Goal: Task Accomplishment & Management: Manage account settings

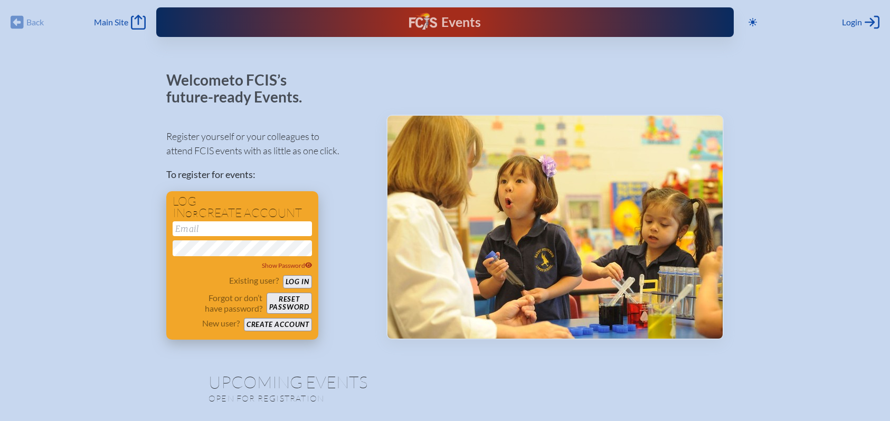
click at [228, 232] on input "email" at bounding box center [242, 228] width 139 height 15
click at [276, 228] on input "email" at bounding box center [242, 228] width 139 height 15
type input "[PERSON_NAME][EMAIL_ADDRESS][PERSON_NAME][DOMAIN_NAME]"
click at [302, 278] on button "Log in" at bounding box center [297, 281] width 29 height 13
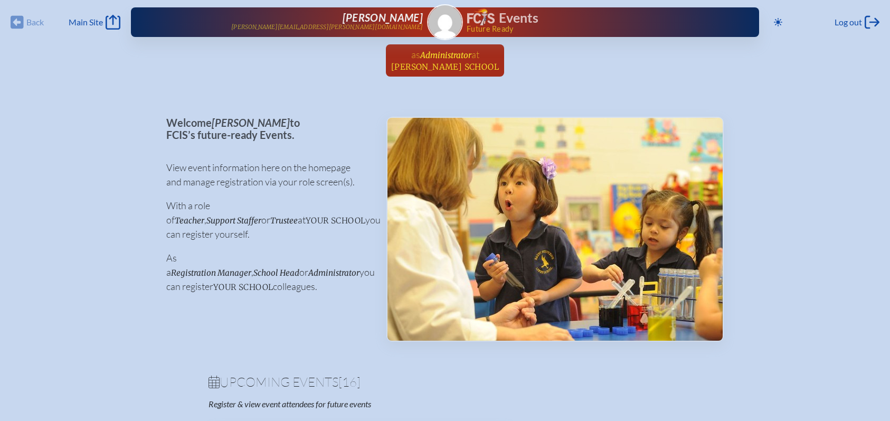
click at [454, 59] on span "Administrator" at bounding box center [445, 55] width 51 height 10
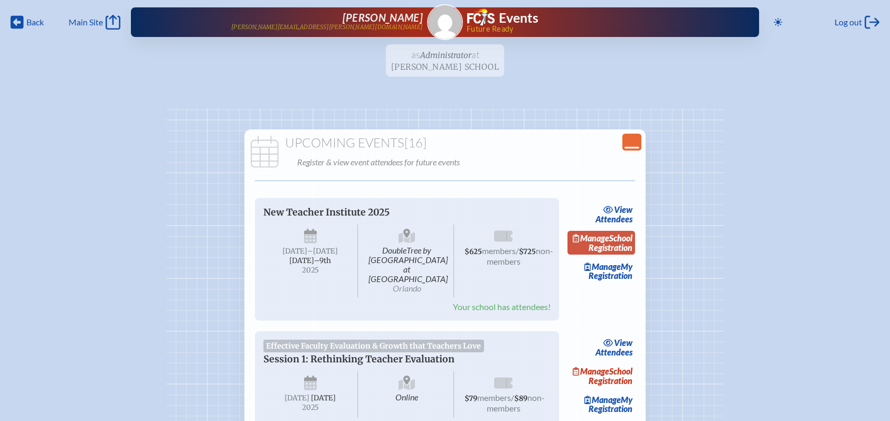
click at [615, 253] on link "Manage School Registration" at bounding box center [601, 243] width 68 height 24
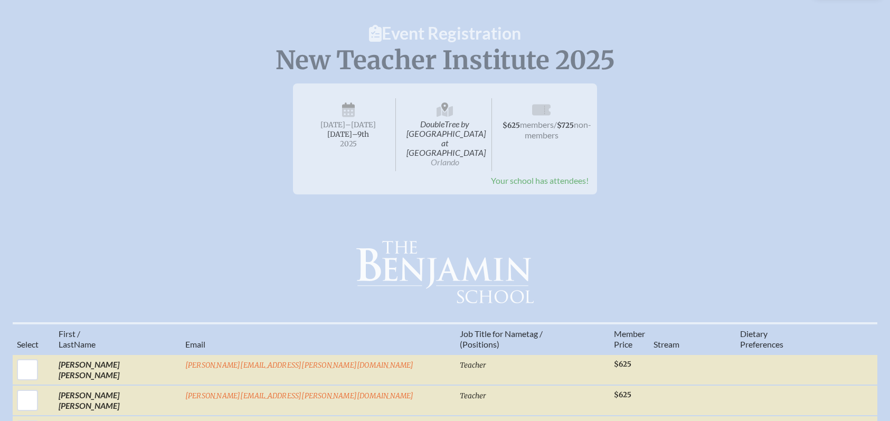
scroll to position [84, 0]
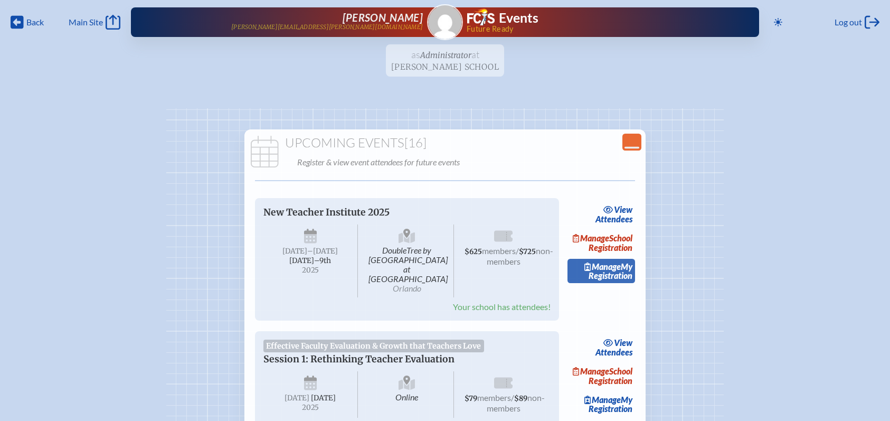
click at [622, 280] on link "Manage My Registration" at bounding box center [601, 271] width 68 height 24
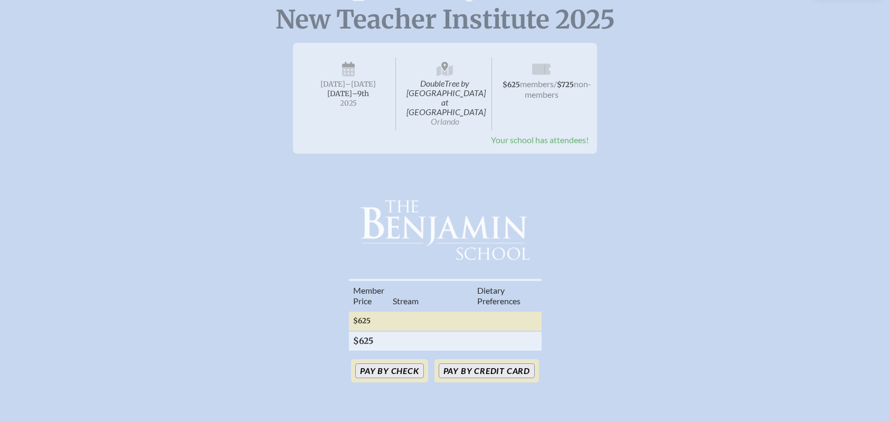
scroll to position [113, 0]
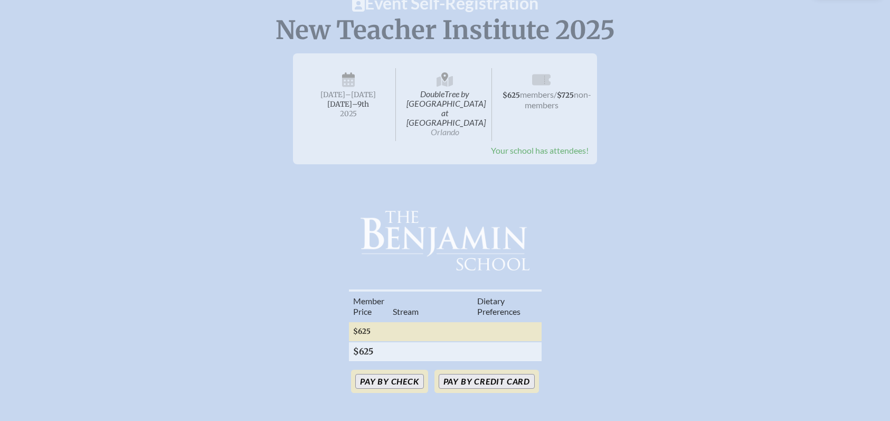
click at [390, 30] on span "New Teacher Institute 2025" at bounding box center [444, 30] width 339 height 32
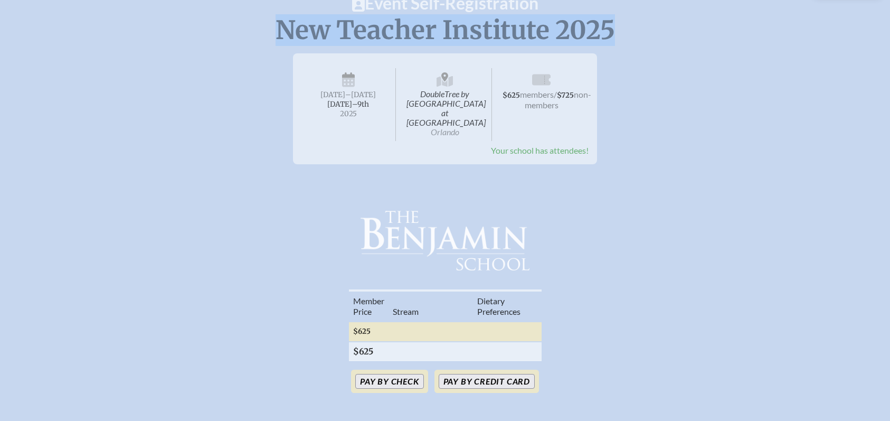
click at [390, 30] on span "New Teacher Institute 2025" at bounding box center [444, 30] width 339 height 32
copy div "New Teacher Institute 2025 New Teacher Institute 2025"
